Goal: Information Seeking & Learning: Learn about a topic

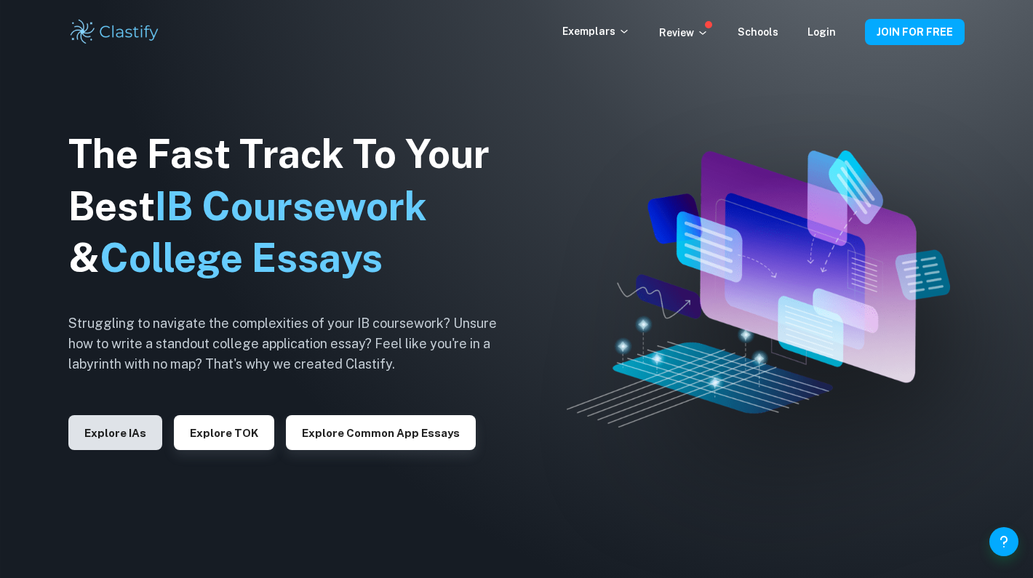
click at [132, 440] on button "Explore IAs" at bounding box center [115, 432] width 94 height 35
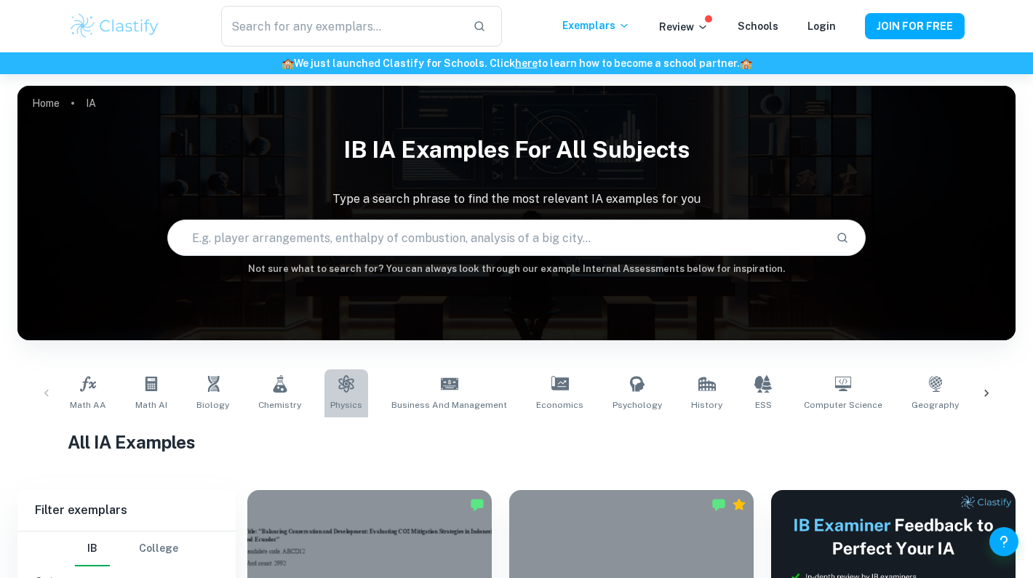
click at [337, 385] on icon at bounding box center [345, 383] width 17 height 17
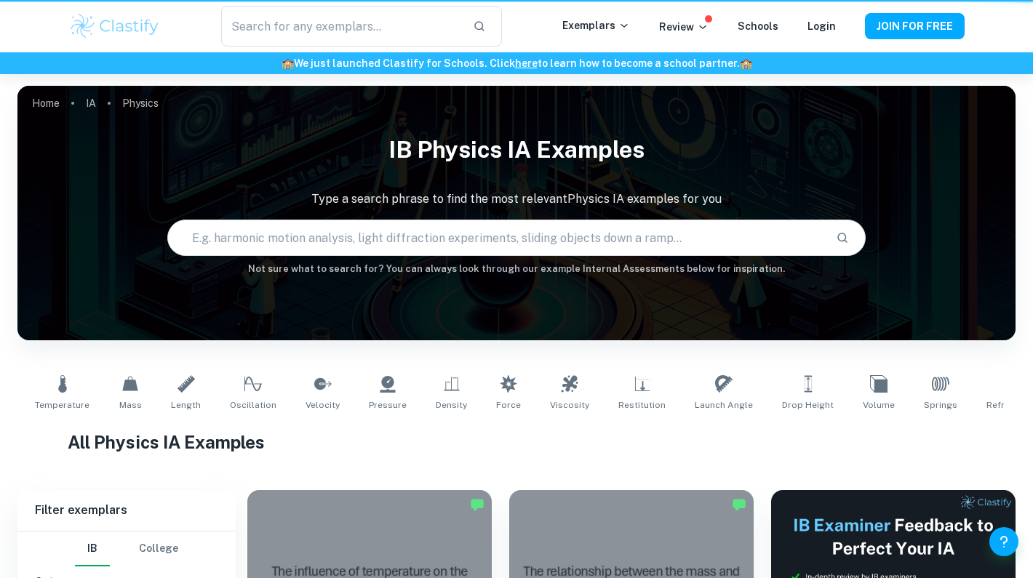
type input "Physics"
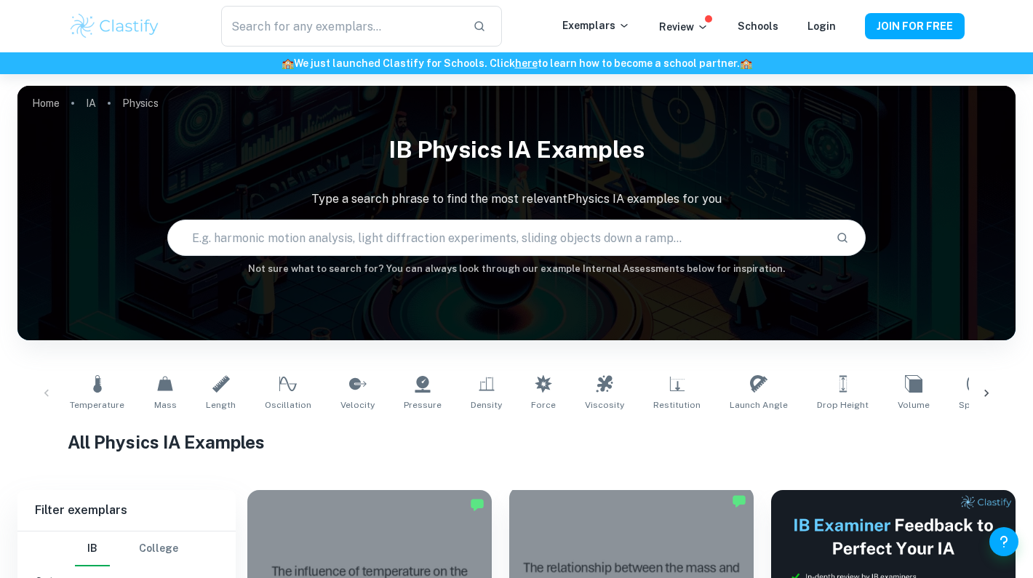
scroll to position [44, 0]
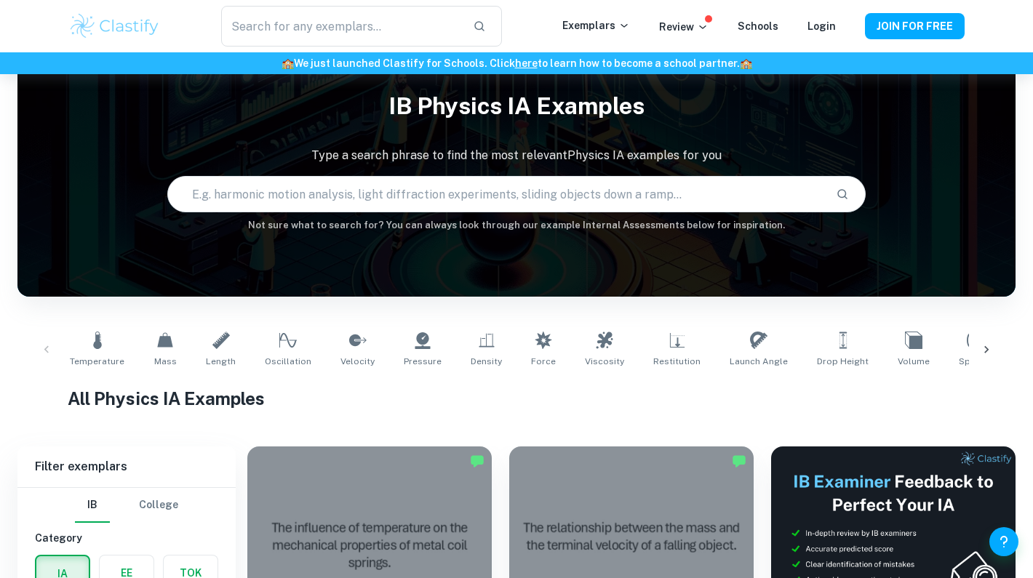
click at [399, 198] on input "text" at bounding box center [496, 194] width 656 height 41
paste input "The two magnets are placed above each other, so they attract. The top magnet is…"
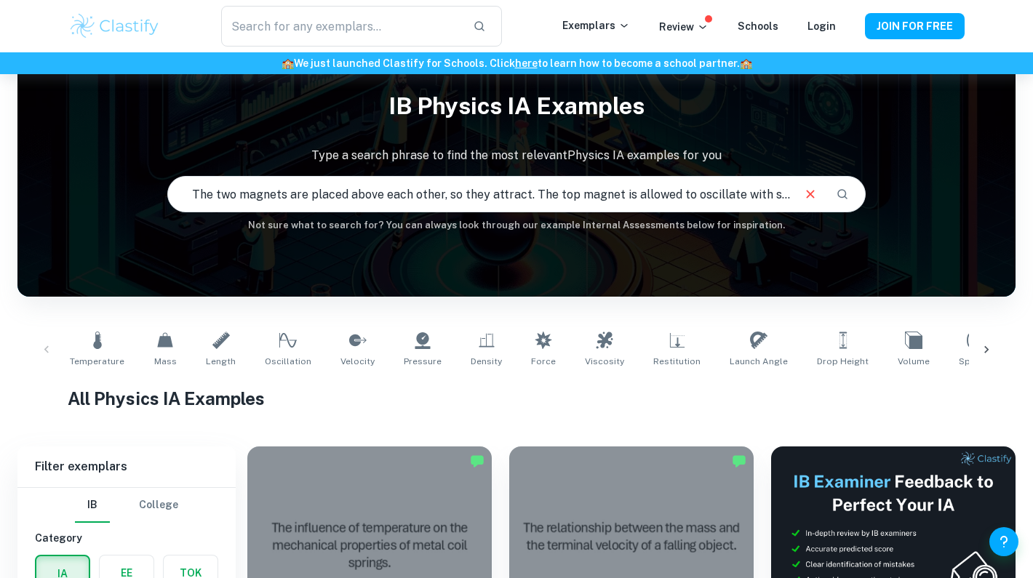
type input "The two magnets are placed above each other, so they attract. The top magnet is…"
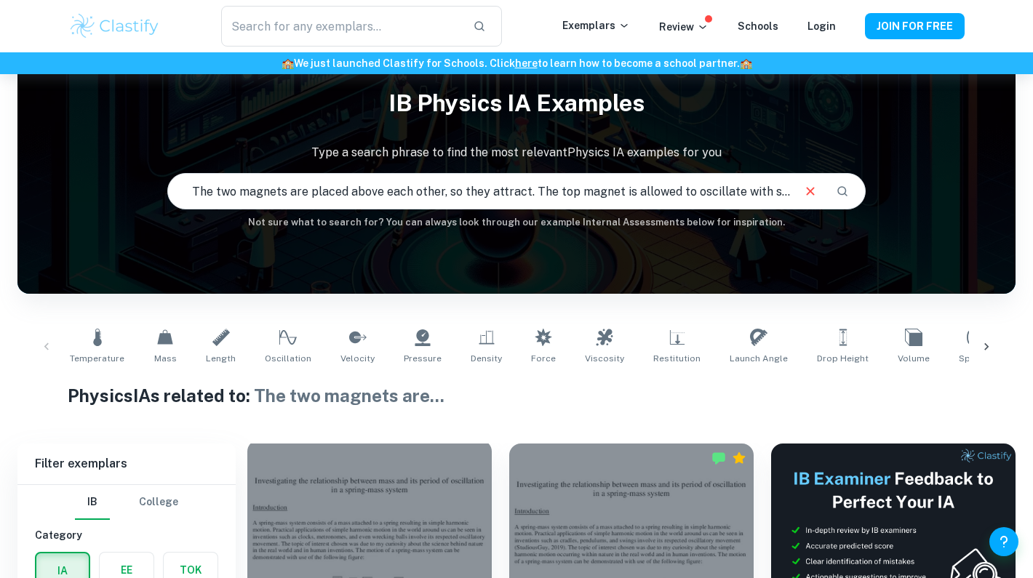
scroll to position [378, 0]
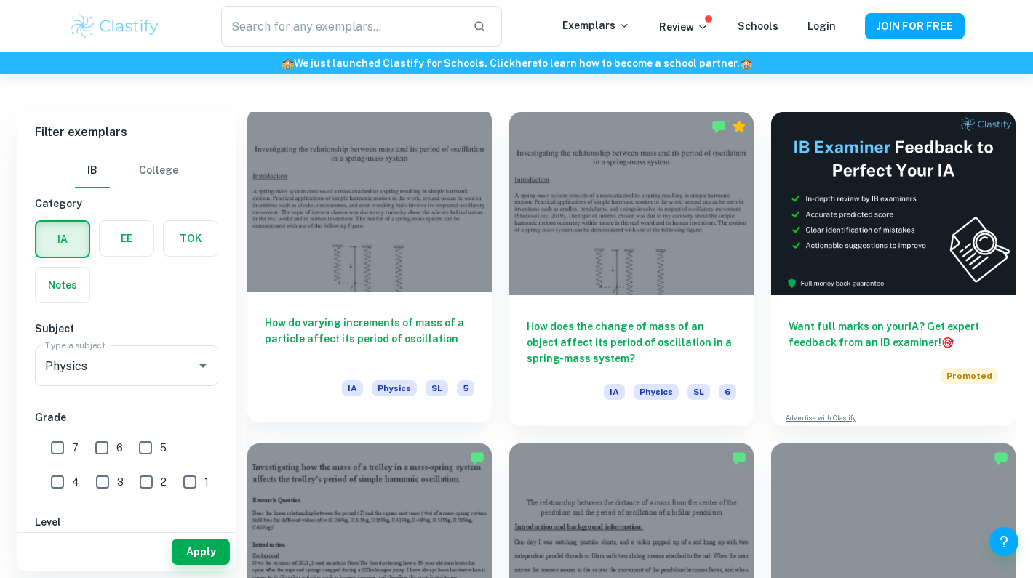
click at [372, 325] on h6 "How do varying increments of mass of a particle affect its period of oscillation" at bounding box center [369, 339] width 209 height 48
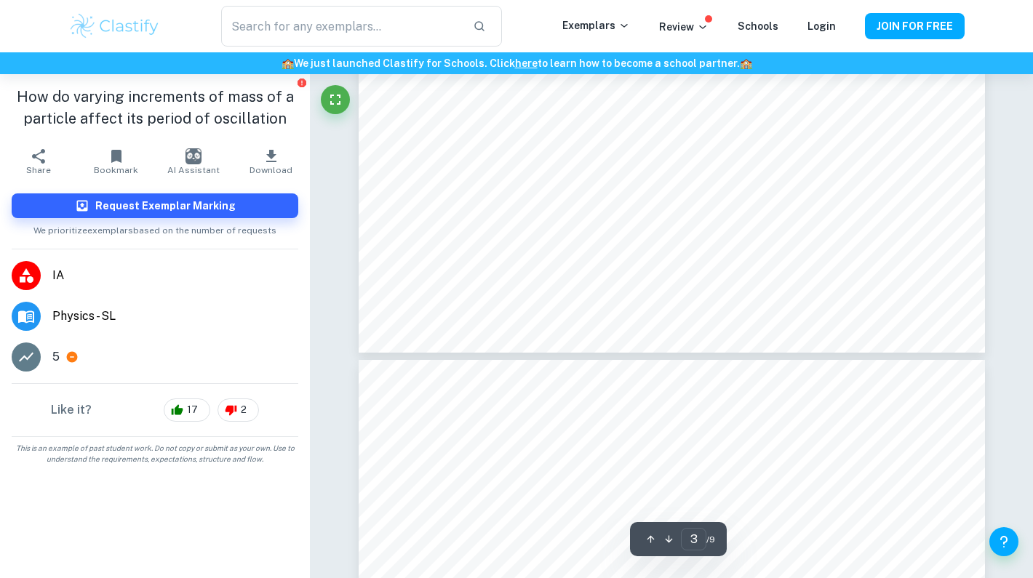
scroll to position [2385, 0]
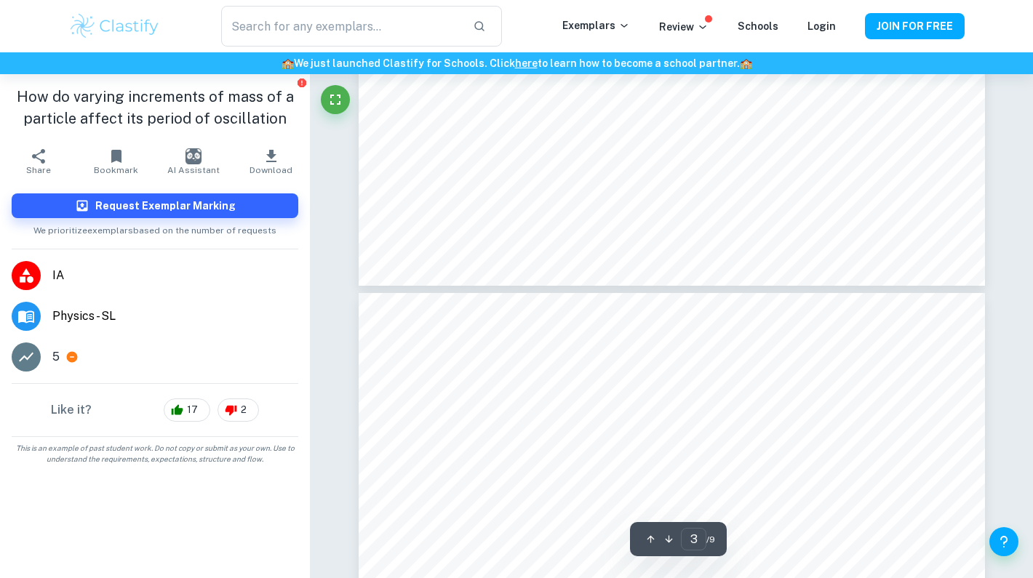
type input "4"
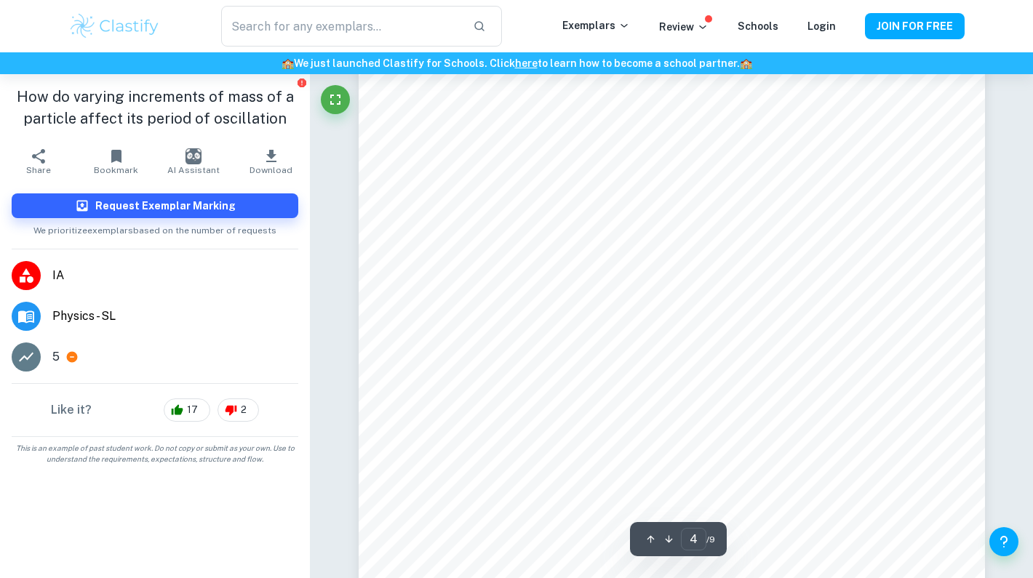
scroll to position [2765, 0]
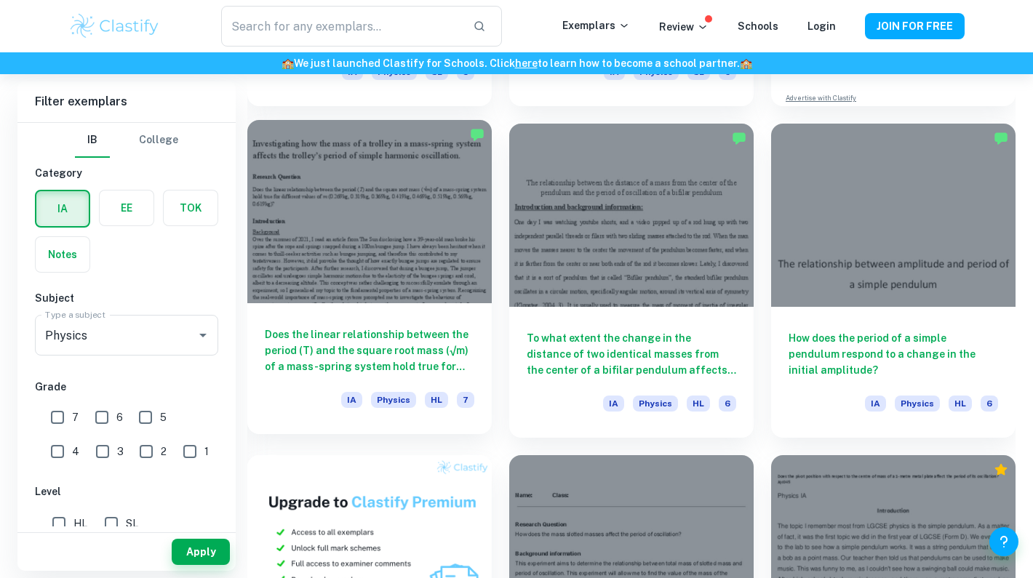
scroll to position [692, 0]
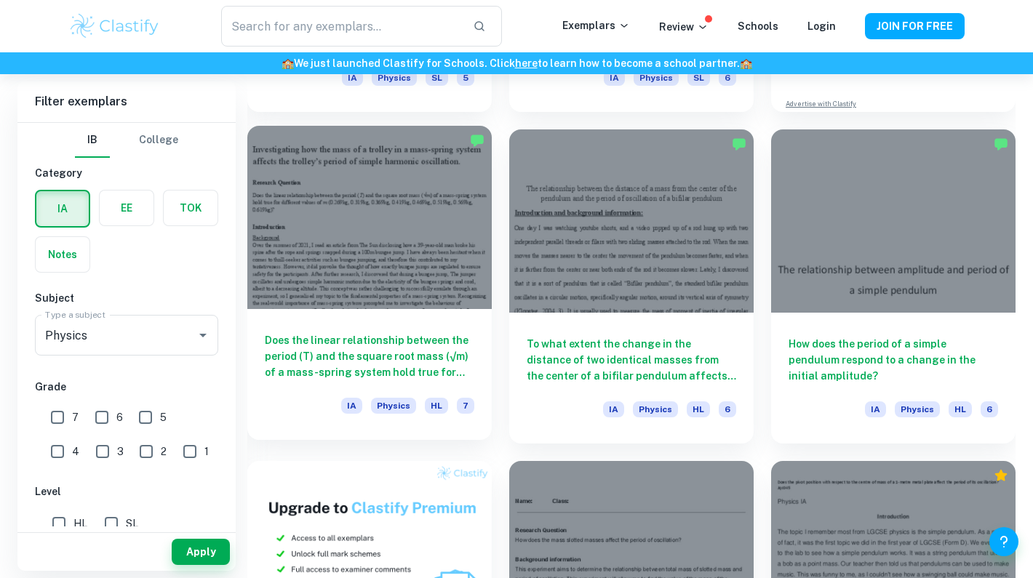
click at [428, 366] on h6 "Does the linear relationship between the period (T) and the square root mass (√…" at bounding box center [369, 356] width 209 height 48
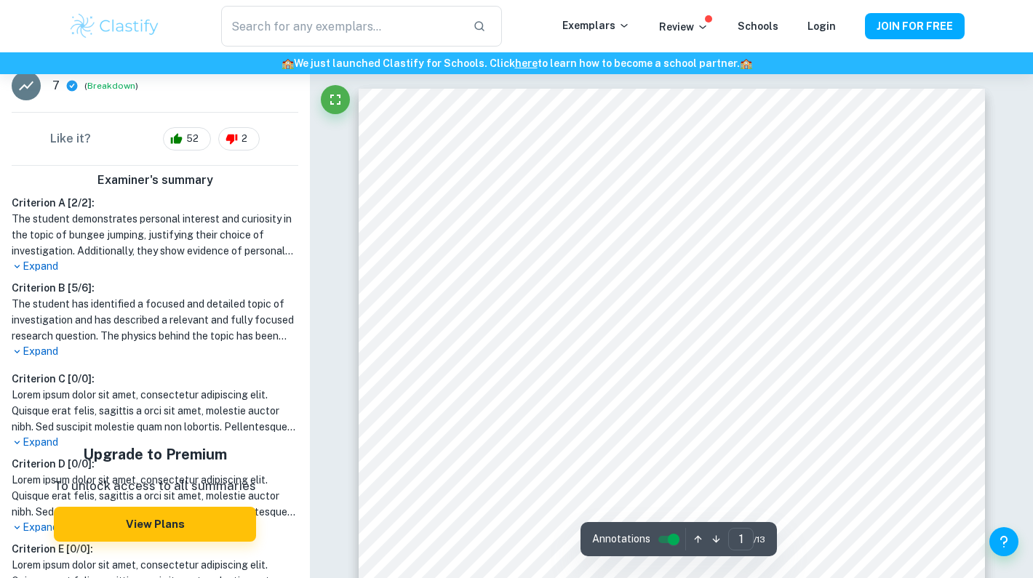
scroll to position [418, 0]
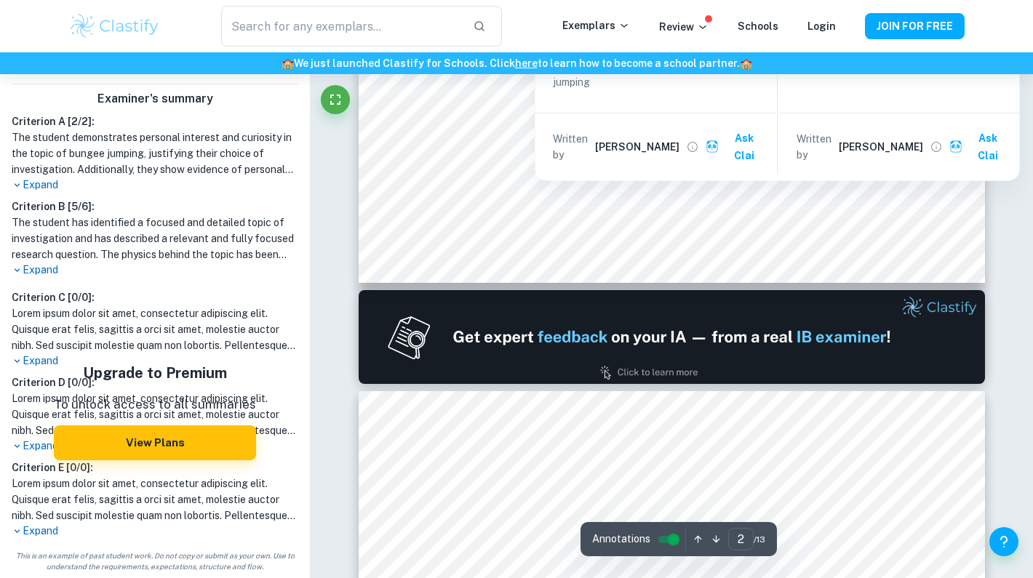
type input "1"
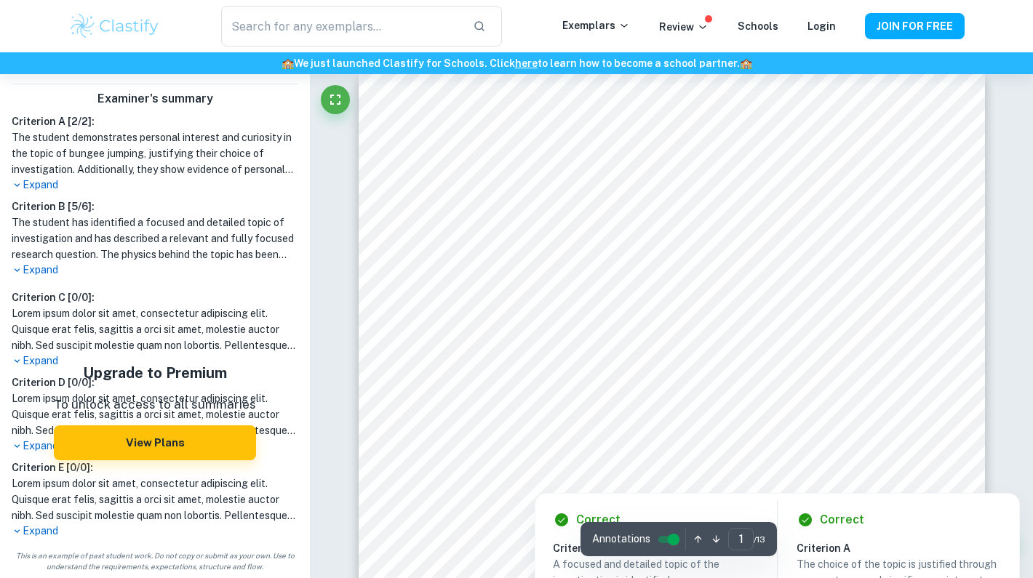
scroll to position [19, 0]
